Goal: Task Accomplishment & Management: Manage account settings

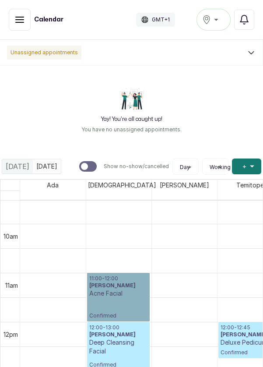
click at [136, 283] on link "11:00 - 12:00 Wendylyn Acne Facial Confirmed" at bounding box center [118, 297] width 63 height 49
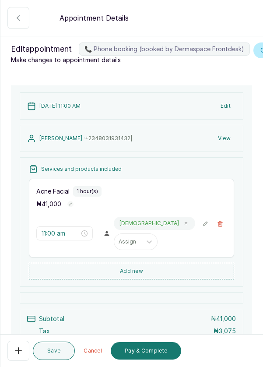
click at [159, 349] on button "Pay & Complete" at bounding box center [146, 351] width 71 height 18
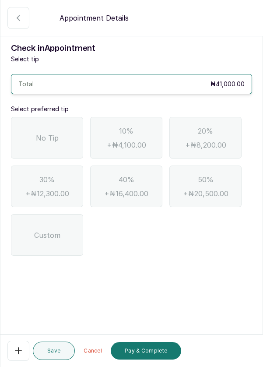
click at [90, 349] on button "Cancel" at bounding box center [92, 351] width 29 height 18
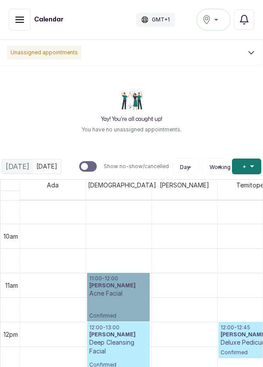
click at [125, 287] on link "11:00 - 12:00 Wendylyn Acne Facial Confirmed" at bounding box center [118, 297] width 63 height 49
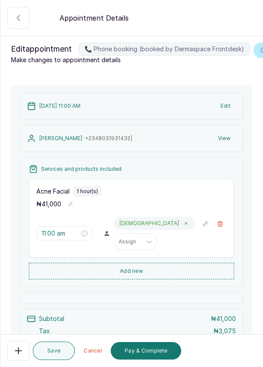
click at [222, 231] on button "Show no-show/cancelled" at bounding box center [220, 223] width 13 height 13
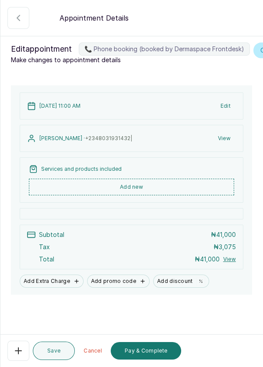
click at [144, 196] on button "Add new" at bounding box center [132, 187] width 206 height 17
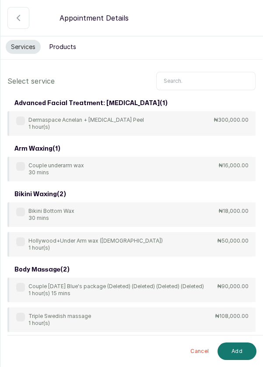
click at [187, 82] on input "text" at bounding box center [207, 81] width 100 height 18
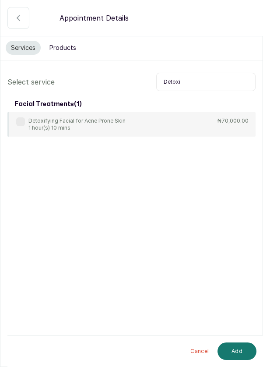
type input "Detoxi"
click at [21, 117] on label at bounding box center [20, 121] width 9 height 9
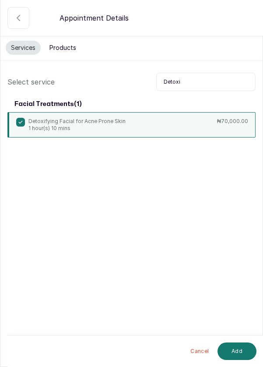
click at [232, 353] on button "Add" at bounding box center [237, 352] width 39 height 18
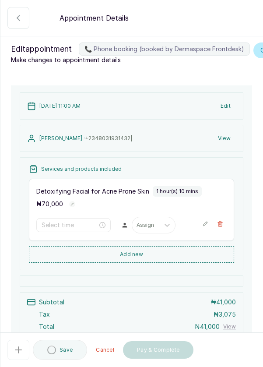
type input "11:00 am"
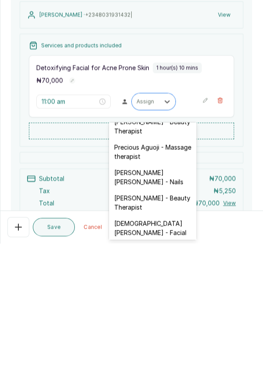
click at [163, 339] on div "[DEMOGRAPHIC_DATA][PERSON_NAME] - Facial" at bounding box center [153, 351] width 88 height 25
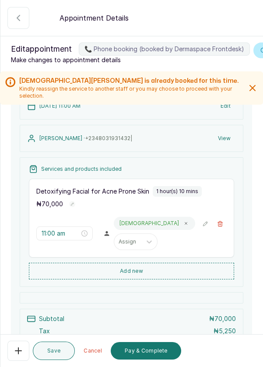
click at [152, 352] on button "Pay & Complete" at bounding box center [146, 351] width 71 height 18
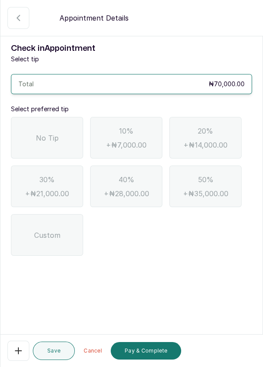
click at [52, 141] on span "No Tip" at bounding box center [47, 138] width 23 height 11
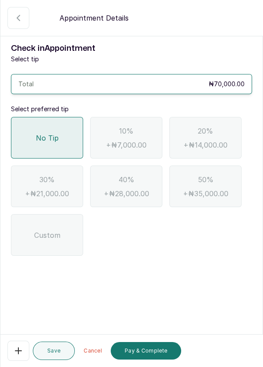
click at [154, 352] on button "Pay & Complete" at bounding box center [146, 351] width 71 height 18
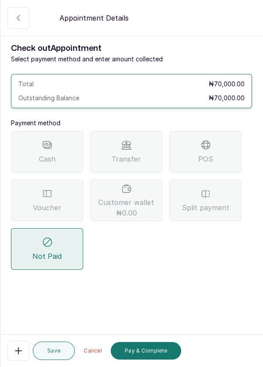
click at [131, 154] on span "Transfer" at bounding box center [126, 159] width 29 height 11
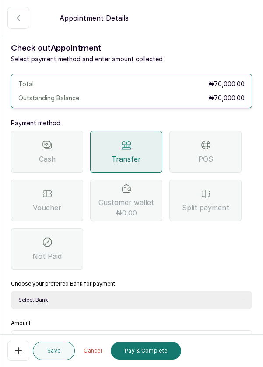
click at [127, 299] on select "Select Bank DERMASPACE ESTHETIC & WELLNESS CENT Sterling Bank DERMASPACEEST/DER…" at bounding box center [132, 300] width 242 height 18
select select "818ea5c0-5b47-4751-8f35-6fc14409c533"
click at [11, 291] on select "Select Bank DERMASPACE ESTHETIC & WELLNESS CENT Sterling Bank DERMASPACEEST/DER…" at bounding box center [132, 300] width 242 height 18
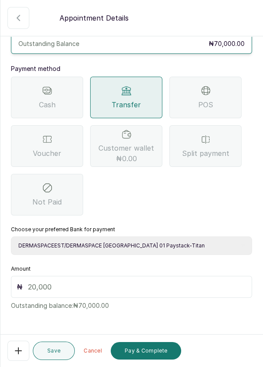
scroll to position [58, 0]
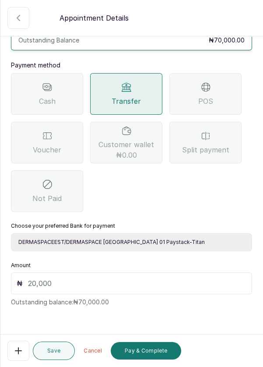
click at [153, 283] on input "text" at bounding box center [137, 283] width 219 height 11
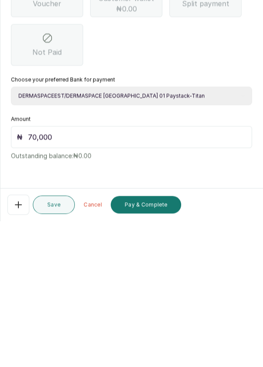
scroll to position [42, 0]
type input "70,000"
click at [148, 358] on button "Pay & Complete" at bounding box center [146, 351] width 71 height 18
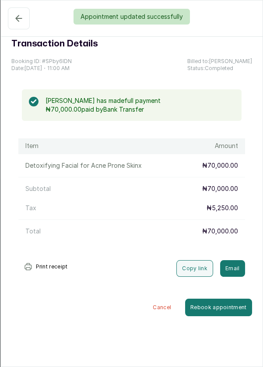
click at [17, 17] on div "Appointment updated successfully" at bounding box center [131, 17] width 263 height 16
click at [15, 21] on icon "button" at bounding box center [19, 18] width 11 height 11
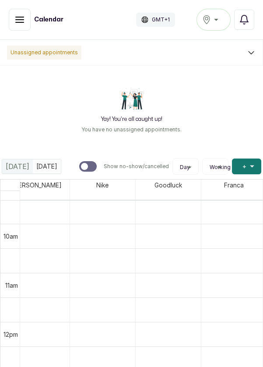
scroll to position [468, 409]
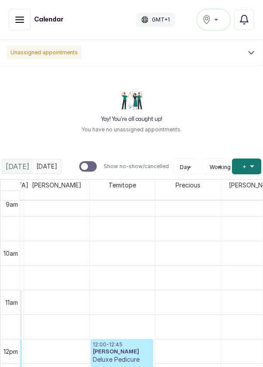
click at [242, 185] on div "[PERSON_NAME]" at bounding box center [253, 185] width 65 height 11
click at [249, 185] on span "[PERSON_NAME]" at bounding box center [254, 185] width 53 height 11
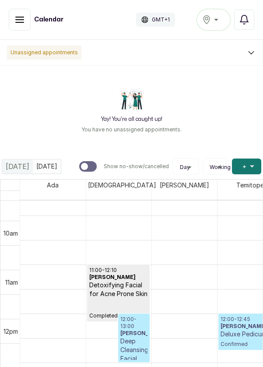
scroll to position [476, 0]
click at [242, 179] on table "[PERSON_NAME] [PERSON_NAME] [PERSON_NAME] Precious [PERSON_NAME] Nike Goodluck …" at bounding box center [131, 335] width 263 height 312
click at [250, 185] on span "Temitope" at bounding box center [250, 185] width 31 height 11
click at [238, 180] on span "Temitope" at bounding box center [250, 185] width 31 height 11
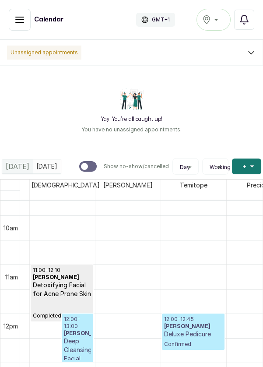
scroll to position [0, 0]
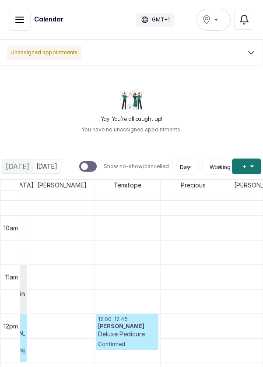
click at [244, 184] on div "[PERSON_NAME]" at bounding box center [259, 185] width 65 height 11
click at [259, 170] on button "Add +" at bounding box center [246, 167] width 29 height 16
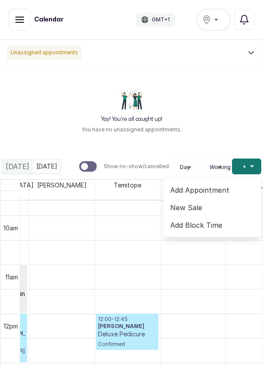
click at [216, 193] on span "Add Appointment" at bounding box center [213, 190] width 84 height 11
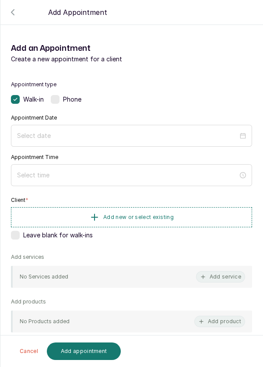
click at [192, 193] on div "Appointment type Walk-in Phone Appointment Date Appointment Time Client * Add n…" at bounding box center [131, 259] width 263 height 377
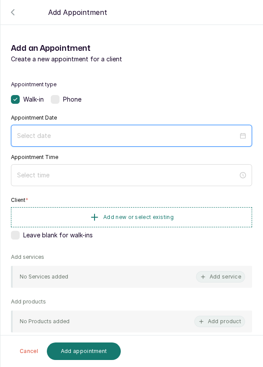
click at [197, 137] on input at bounding box center [127, 136] width 221 height 10
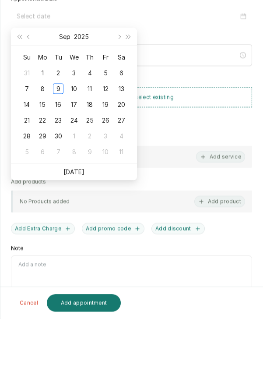
click at [81, 221] on link "[DATE]" at bounding box center [74, 220] width 21 height 7
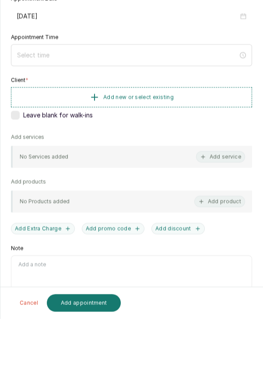
type input "[DATE]"
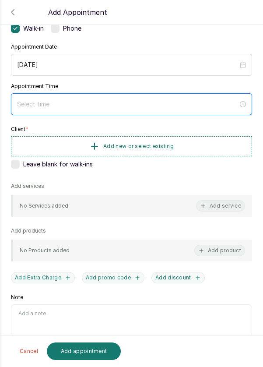
click at [92, 105] on input at bounding box center [127, 105] width 221 height 10
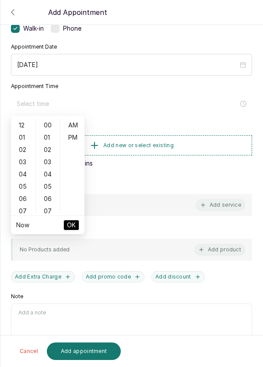
click at [17, 190] on div "05" at bounding box center [23, 187] width 21 height 12
click at [21, 198] on div "11" at bounding box center [23, 199] width 21 height 12
type input "11:00 am"
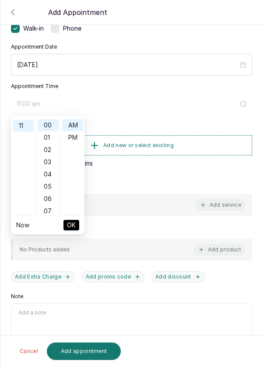
click at [75, 226] on span "OK" at bounding box center [71, 225] width 9 height 17
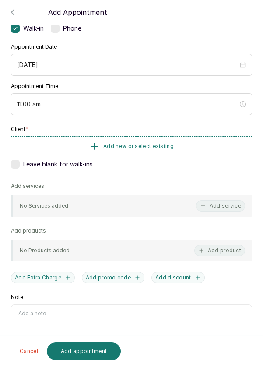
click at [153, 147] on span "Add new or select existing" at bounding box center [138, 146] width 71 height 7
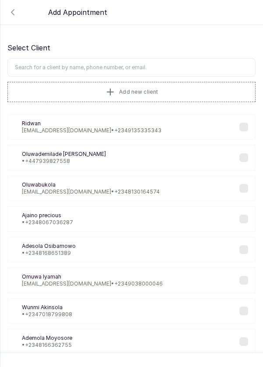
click at [169, 65] on input "text" at bounding box center [131, 67] width 249 height 18
type input "Adesola"
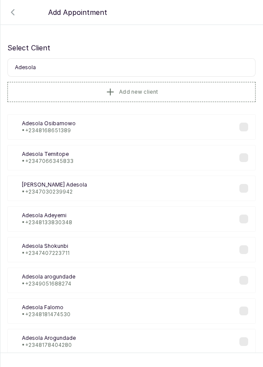
click at [89, 128] on div "AO [PERSON_NAME] • [PHONE_NUMBER]" at bounding box center [131, 126] width 249 height 25
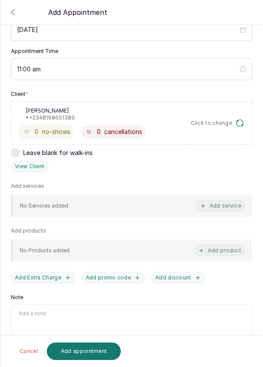
click at [221, 206] on button "Add service" at bounding box center [220, 205] width 49 height 11
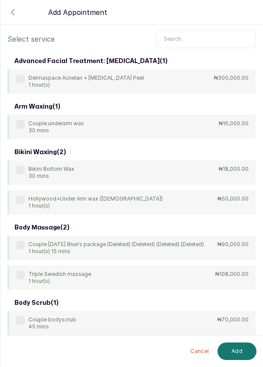
click at [203, 47] on input "text" at bounding box center [207, 39] width 100 height 18
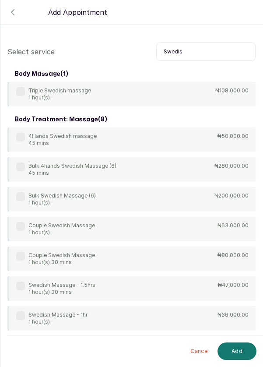
type input "Swedis"
click at [87, 222] on p "Couple Swedish Massage" at bounding box center [61, 225] width 67 height 7
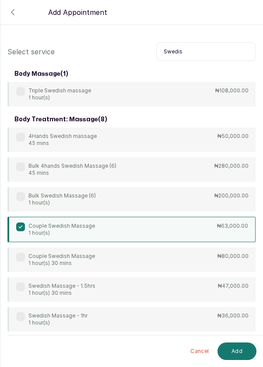
click at [236, 356] on button "Add" at bounding box center [237, 352] width 39 height 18
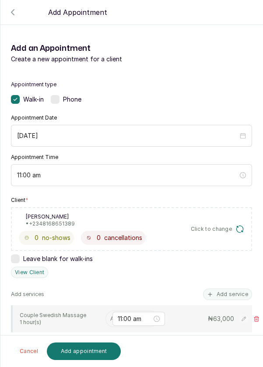
click at [110, 316] on input "text" at bounding box center [110, 319] width 1 height 6
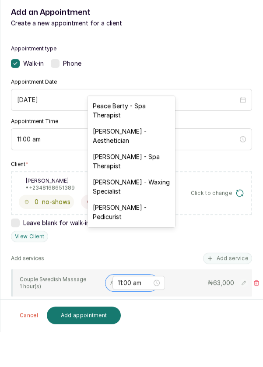
click at [147, 144] on div "Peace Berty - Spa Therapist" at bounding box center [132, 146] width 88 height 25
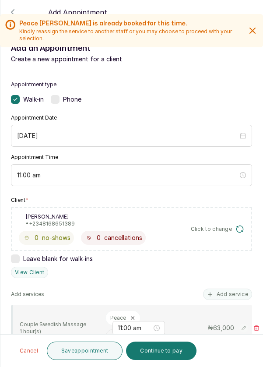
click at [157, 357] on button "Continue to pay" at bounding box center [161, 351] width 71 height 18
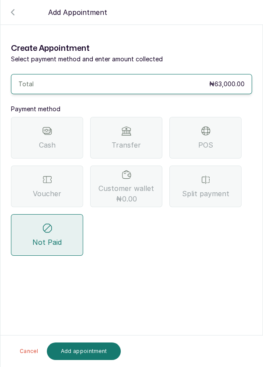
click at [206, 140] on span "POS" at bounding box center [206, 145] width 15 height 11
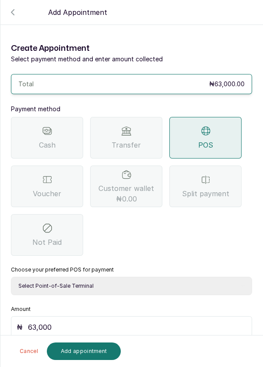
click at [104, 277] on select "Select Point-of-Sale Terminal Pos- Flutterwave Zenith Bank POS - Paga Paga POS …" at bounding box center [132, 286] width 242 height 18
select select "ea021b39-a6bc-4e4d-b5d1-02cb72451b32"
click at [11, 277] on select "Select Point-of-Sale Terminal Pos- Flutterwave Zenith Bank POS - Paga Paga POS …" at bounding box center [132, 286] width 242 height 18
click at [81, 353] on button "Add appointment" at bounding box center [84, 352] width 75 height 18
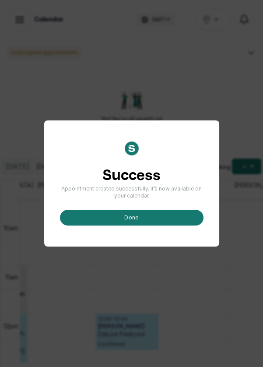
click at [178, 226] on button "done" at bounding box center [132, 218] width 144 height 16
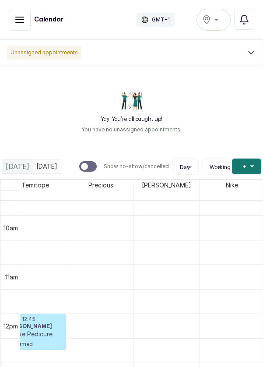
scroll to position [476, 226]
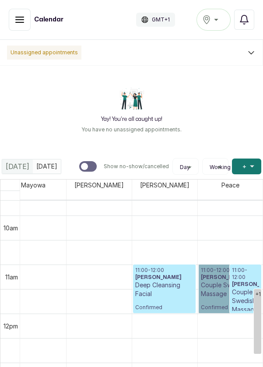
click at [211, 288] on link "11:00 - 12:00 [PERSON_NAME] Couple Swedish Massage Confirmed" at bounding box center [230, 289] width 63 height 49
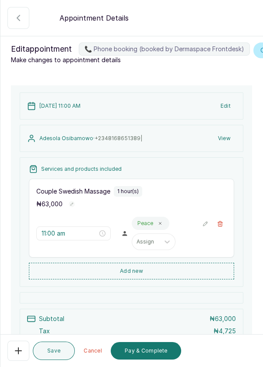
click at [155, 352] on button "Pay & Complete" at bounding box center [146, 351] width 71 height 18
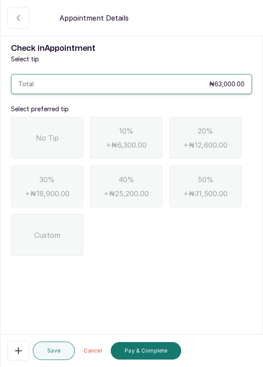
click at [53, 131] on div "No Tip" at bounding box center [47, 138] width 72 height 42
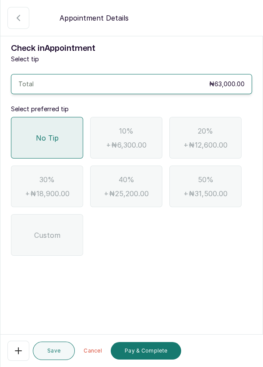
click at [149, 352] on button "Pay & Complete" at bounding box center [146, 351] width 71 height 18
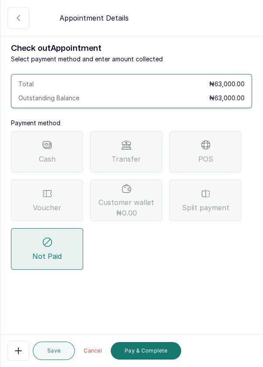
click at [166, 359] on button "Pay & Complete" at bounding box center [146, 351] width 71 height 18
click at [159, 355] on button "Pay & Complete" at bounding box center [146, 351] width 71 height 18
click at [212, 142] on div "POS" at bounding box center [206, 152] width 72 height 42
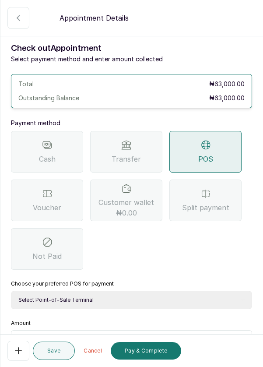
click at [100, 340] on input "text" at bounding box center [137, 341] width 219 height 11
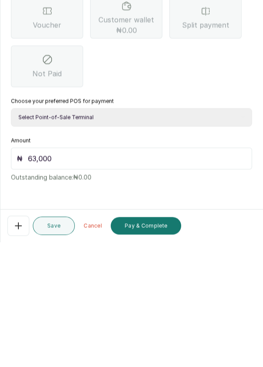
type input "63,000"
click at [176, 344] on button "Pay & Complete" at bounding box center [146, 351] width 71 height 18
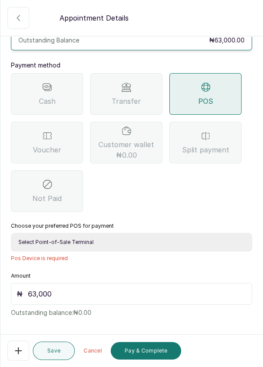
click at [149, 353] on button "Pay & Complete" at bounding box center [146, 351] width 71 height 18
click at [131, 233] on select "Select Point-of-Sale Terminal Pos- Flutterwave Zenith Bank POS - Paga Paga POS …" at bounding box center [132, 242] width 242 height 18
select select "ea021b39-a6bc-4e4d-b5d1-02cb72451b32"
click at [11, 233] on select "Select Point-of-Sale Terminal Pos- Flutterwave Zenith Bank POS - Paga Paga POS …" at bounding box center [132, 242] width 242 height 18
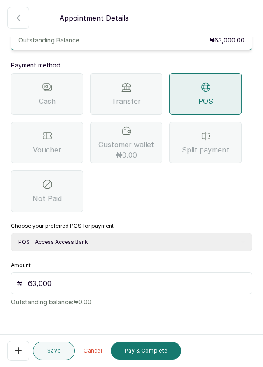
click at [158, 353] on button "Pay & Complete" at bounding box center [146, 351] width 71 height 18
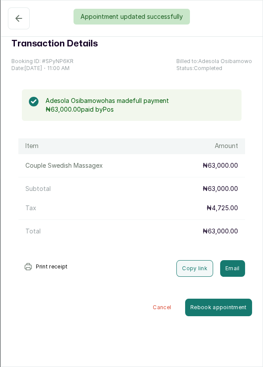
click at [14, 19] on div "Appointment updated successfully" at bounding box center [131, 17] width 263 height 16
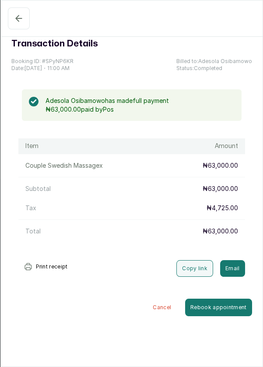
click at [16, 21] on icon "button" at bounding box center [19, 18] width 11 height 11
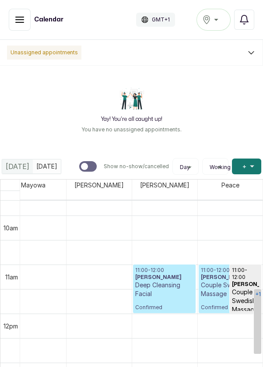
click at [254, 308] on link "+1" at bounding box center [257, 321] width 7 height 65
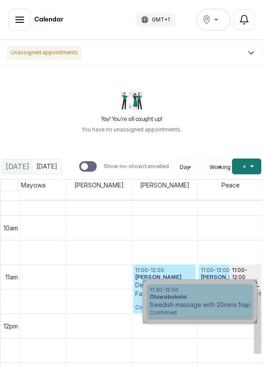
click at [204, 299] on link "11:30 - 12:50 Oluwabukola Swedish massage with 20mins Nap Confirmed" at bounding box center [200, 302] width 105 height 34
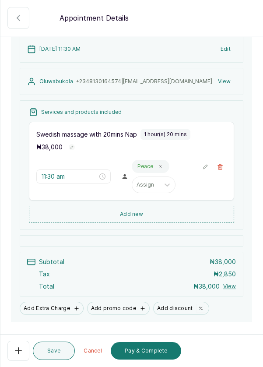
scroll to position [78, 0]
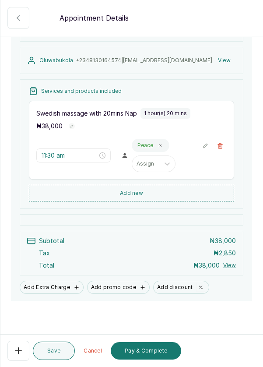
click at [63, 284] on button "Add Extra Charge" at bounding box center [52, 287] width 64 height 13
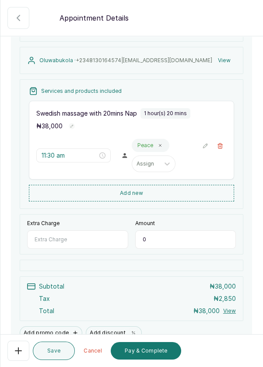
click at [99, 236] on input "Extra Charge" at bounding box center [77, 240] width 101 height 18
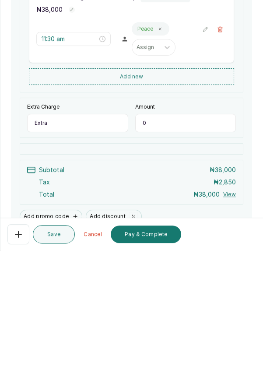
type input "Extra"
click at [172, 239] on input "0" at bounding box center [185, 240] width 101 height 18
type input "2,500"
click at [184, 322] on div "[DATE] 11:30 AM Edit Oluwabukola · [PHONE_NUMBER] | [EMAIL_ADDRESS][DOMAIN_NAME…" at bounding box center [132, 176] width 242 height 339
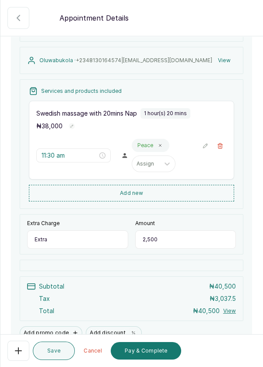
click at [155, 353] on button "Pay & Complete" at bounding box center [146, 351] width 71 height 18
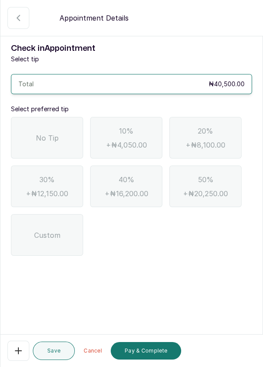
scroll to position [0, 0]
click at [55, 136] on span "No Tip" at bounding box center [47, 138] width 23 height 11
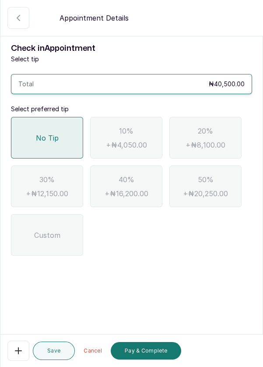
click at [151, 353] on button "Pay & Complete" at bounding box center [146, 351] width 71 height 18
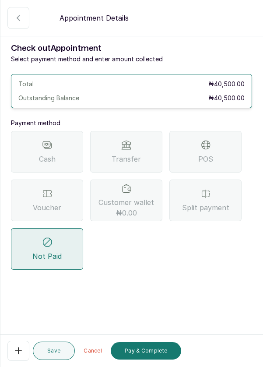
click at [208, 149] on icon at bounding box center [206, 145] width 11 height 11
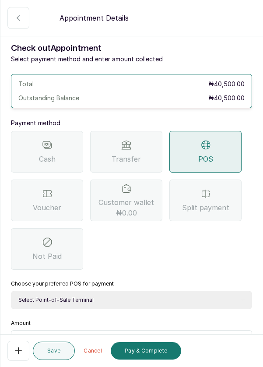
click at [161, 303] on select "Select Point-of-Sale Terminal Pos- Flutterwave Zenith Bank POS - Paga Paga POS …" at bounding box center [132, 300] width 242 height 18
select select "ea021b39-a6bc-4e4d-b5d1-02cb72451b32"
click at [11, 291] on select "Select Point-of-Sale Terminal Pos- Flutterwave Zenith Bank POS - Paga Paga POS …" at bounding box center [132, 300] width 242 height 18
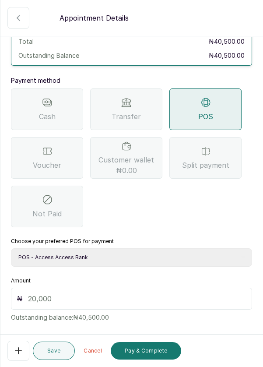
scroll to position [58, 0]
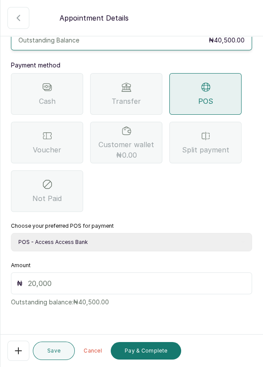
click at [141, 278] on input "text" at bounding box center [137, 283] width 219 height 11
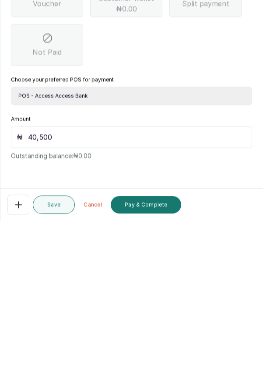
scroll to position [42, 0]
type input "40,500"
click at [149, 350] on button "Pay & Complete" at bounding box center [146, 351] width 71 height 18
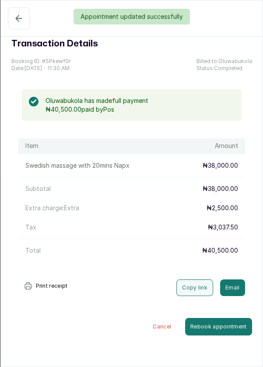
click at [14, 21] on div "Appointment updated successfully" at bounding box center [131, 17] width 263 height 16
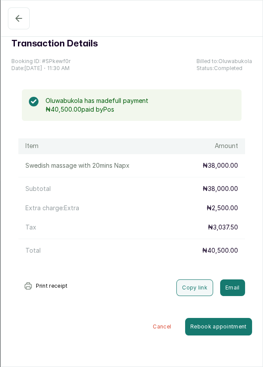
scroll to position [0, 0]
click at [12, 16] on button "Show no-show/cancelled" at bounding box center [19, 18] width 22 height 22
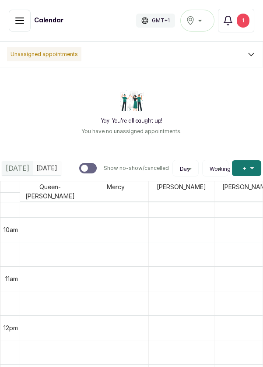
scroll to position [476, 722]
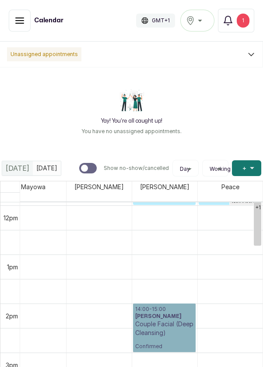
click at [174, 317] on link "14:00 - 15:00 [PERSON_NAME] Couple Facial (Deep Cleansing) Confirmed" at bounding box center [164, 328] width 63 height 49
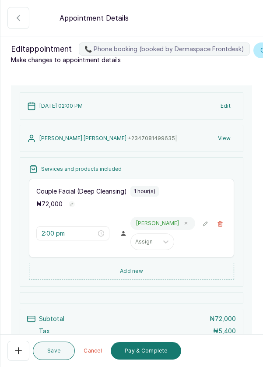
click at [158, 349] on button "Pay & Complete" at bounding box center [146, 351] width 71 height 18
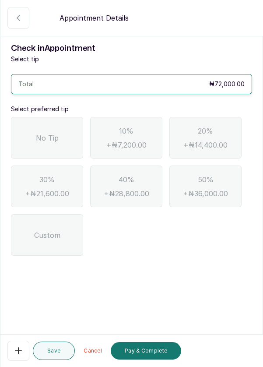
click at [53, 135] on span "No Tip" at bounding box center [47, 138] width 23 height 11
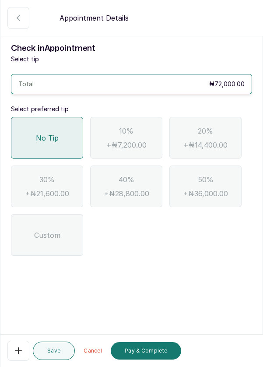
click at [158, 353] on button "Pay & Complete" at bounding box center [146, 351] width 71 height 18
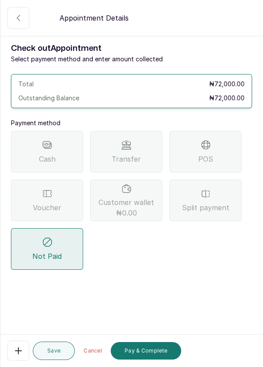
click at [136, 148] on div "Transfer" at bounding box center [126, 152] width 72 height 42
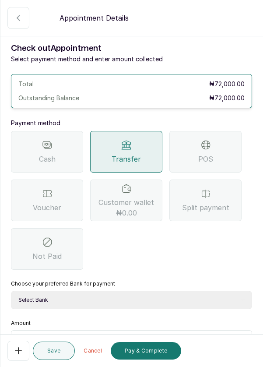
click at [174, 298] on select "Select Bank DERMASPACE ESTHETIC & WELLNESS CENT Sterling Bank DERMASPACEEST/DER…" at bounding box center [132, 300] width 242 height 18
select select "2e74708a-ec72-4623-8678-53c89a685e54"
click at [11, 291] on select "Select Bank DERMASPACE ESTHETIC & WELLNESS CENT Sterling Bank DERMASPACEEST/DER…" at bounding box center [132, 300] width 242 height 18
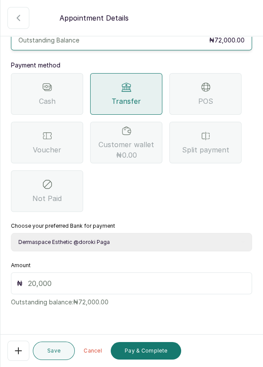
click at [149, 281] on input "text" at bounding box center [137, 283] width 219 height 11
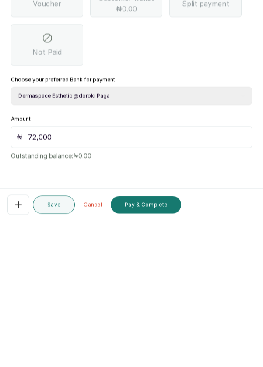
type input "72,000"
click at [158, 348] on button "Pay & Complete" at bounding box center [146, 351] width 71 height 18
